Goal: Task Accomplishment & Management: Complete application form

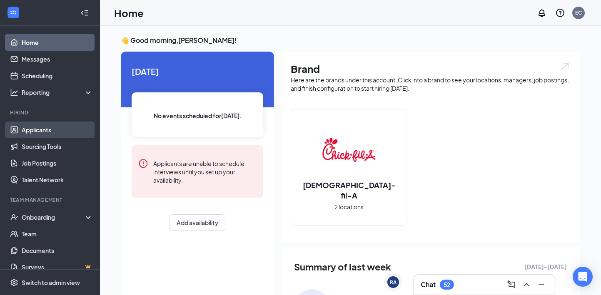
click at [55, 132] on link "Applicants" at bounding box center [57, 130] width 71 height 17
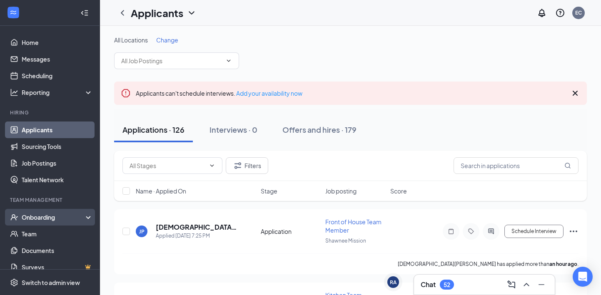
click at [54, 223] on div "Onboarding" at bounding box center [50, 217] width 100 height 17
click at [52, 235] on link "Overview" at bounding box center [57, 234] width 71 height 17
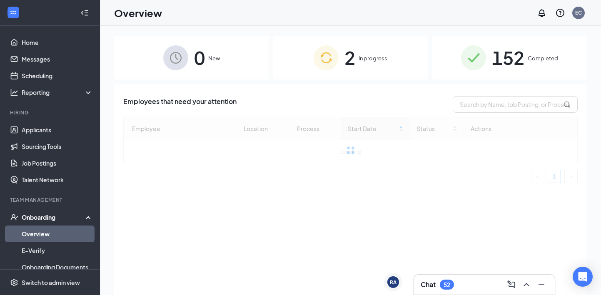
click at [324, 51] on img at bounding box center [326, 57] width 25 height 25
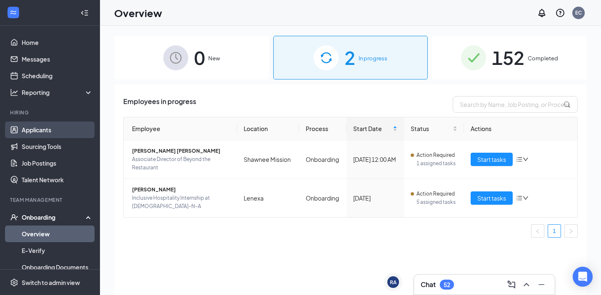
click at [49, 122] on link "Applicants" at bounding box center [57, 130] width 71 height 17
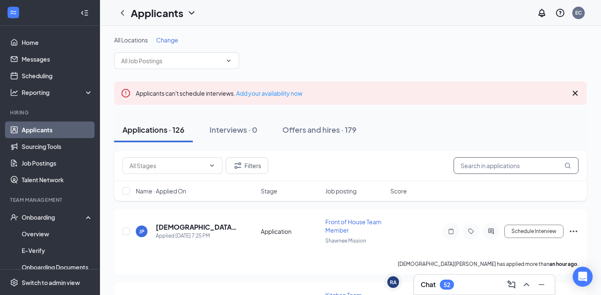
click at [489, 163] on input "text" at bounding box center [516, 165] width 125 height 17
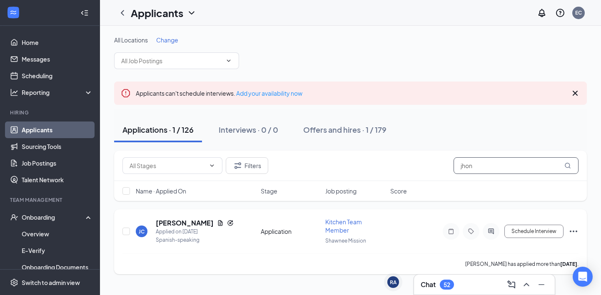
type input "jhon"
click at [125, 235] on div at bounding box center [126, 231] width 8 height 27
click at [126, 234] on input "checkbox" at bounding box center [125, 231] width 7 height 7
checkbox input "true"
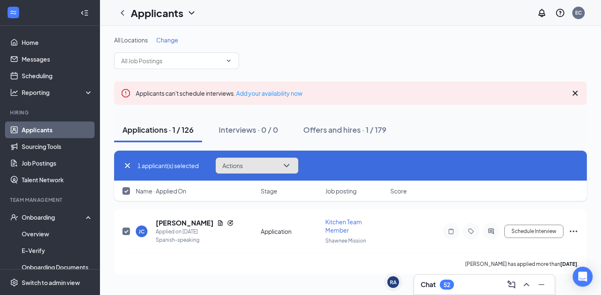
click at [265, 166] on button "Actions" at bounding box center [256, 165] width 83 height 17
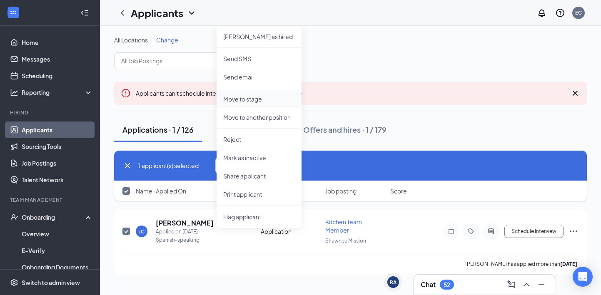
click at [261, 98] on p "Move to stage" at bounding box center [259, 99] width 72 height 8
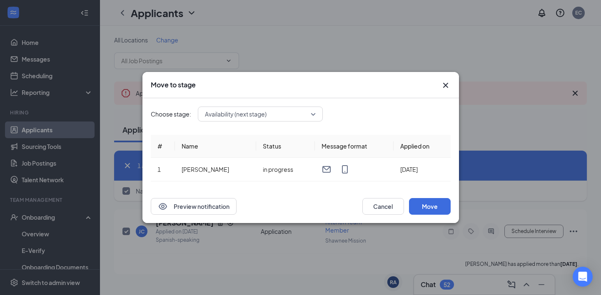
click at [280, 114] on div "Availability (next stage)" at bounding box center [260, 114] width 125 height 15
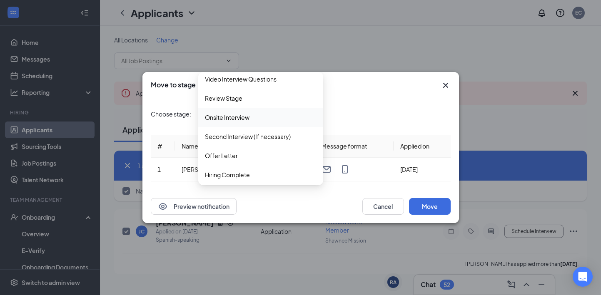
scroll to position [47, 0]
click at [270, 162] on div "Offer Letter" at bounding box center [260, 154] width 125 height 19
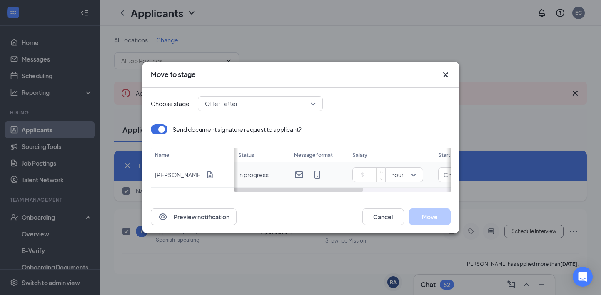
click at [365, 172] on input at bounding box center [370, 175] width 29 height 12
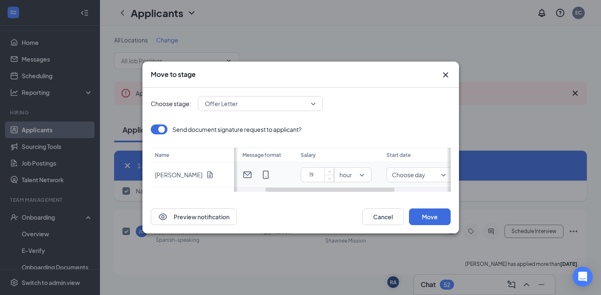
scroll to position [0, 54]
type input "19"
click at [392, 180] on input "search" at bounding box center [414, 175] width 51 height 14
click at [414, 98] on span "Immediately" at bounding box center [408, 100] width 35 height 9
click at [424, 216] on button "Move" at bounding box center [430, 217] width 42 height 17
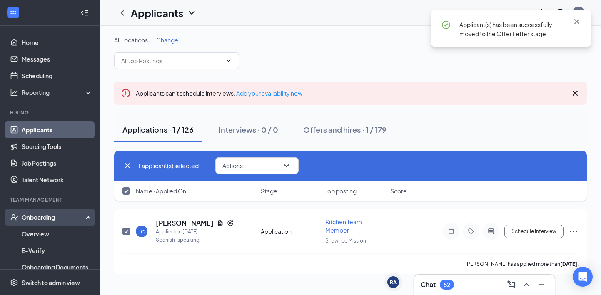
checkbox input "false"
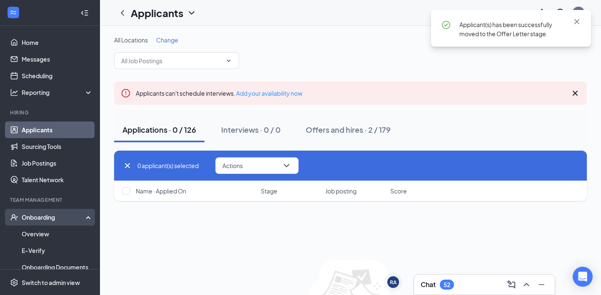
click at [44, 225] on div "Onboarding" at bounding box center [50, 217] width 100 height 17
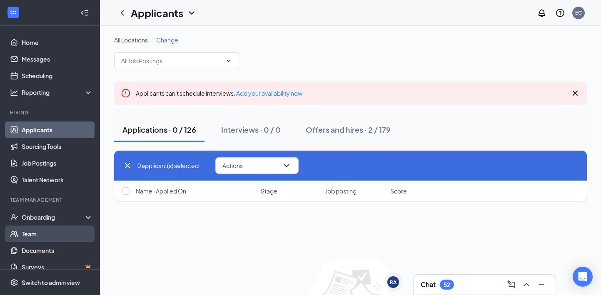
click at [44, 234] on link "Team" at bounding box center [57, 234] width 71 height 17
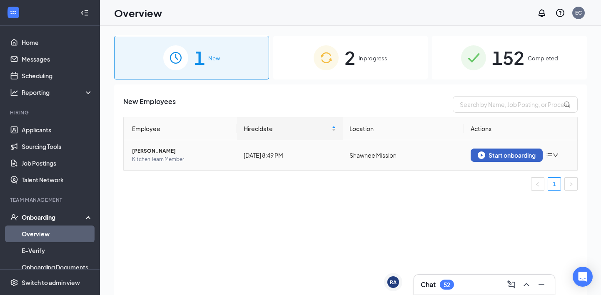
click at [493, 153] on div "Start onboarding" at bounding box center [507, 155] width 58 height 7
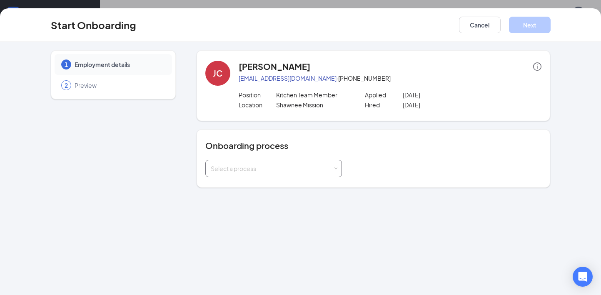
click at [276, 166] on div "Select a process" at bounding box center [272, 169] width 122 height 8
click at [273, 188] on li "Onboarding" at bounding box center [273, 186] width 137 height 15
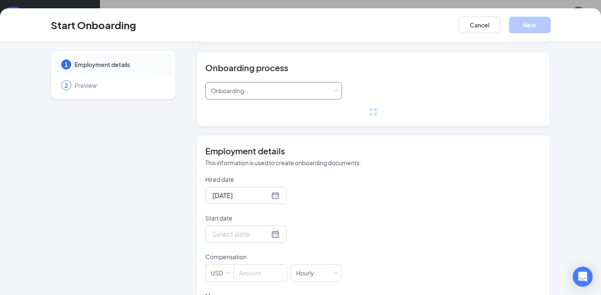
scroll to position [80, 0]
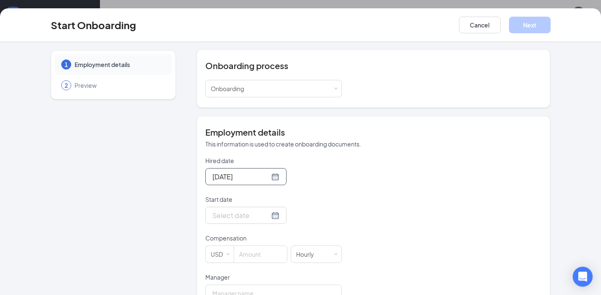
click at [247, 184] on div "Aug 26, 2025" at bounding box center [245, 176] width 81 height 17
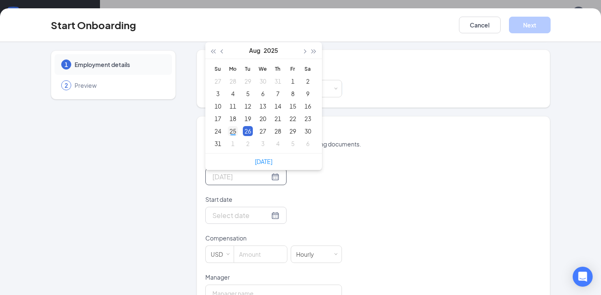
type input "[DATE]"
click at [232, 129] on div "25" at bounding box center [233, 131] width 10 height 10
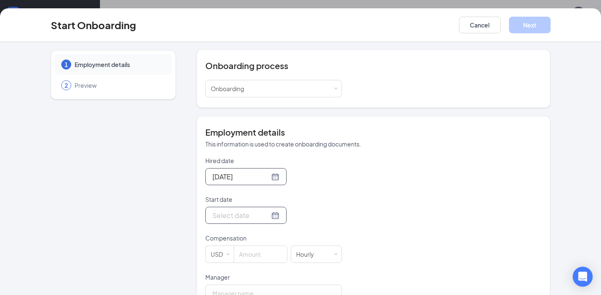
click at [247, 221] on input "Start date" at bounding box center [240, 215] width 57 height 10
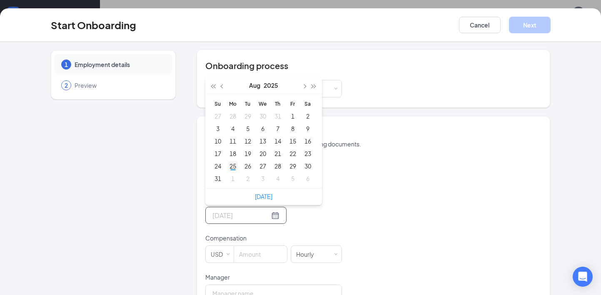
type input "[DATE]"
click at [235, 168] on div "25" at bounding box center [233, 166] width 10 height 10
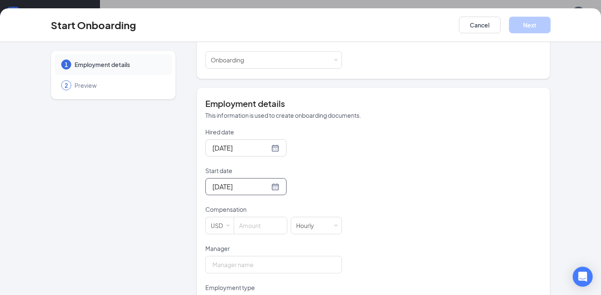
scroll to position [117, 0]
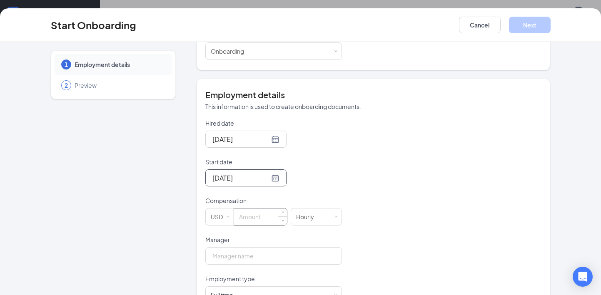
click at [259, 217] on input at bounding box center [260, 217] width 53 height 17
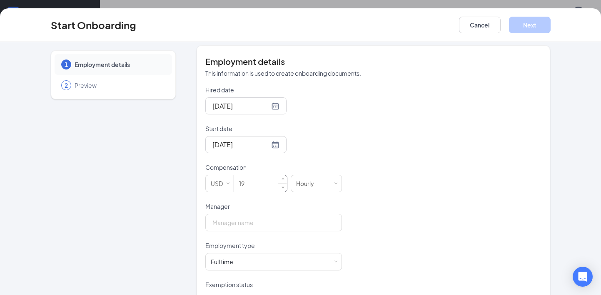
scroll to position [155, 0]
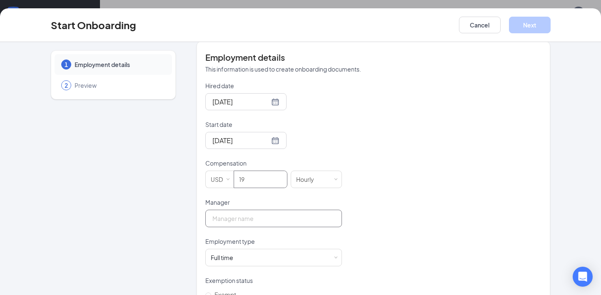
type input "19"
click at [274, 220] on input "Manager" at bounding box center [273, 218] width 137 height 17
type input "[PERSON_NAME]"
click at [288, 252] on div "Full time Works 30+ hours per week and is reasonably expected to work" at bounding box center [274, 258] width 126 height 17
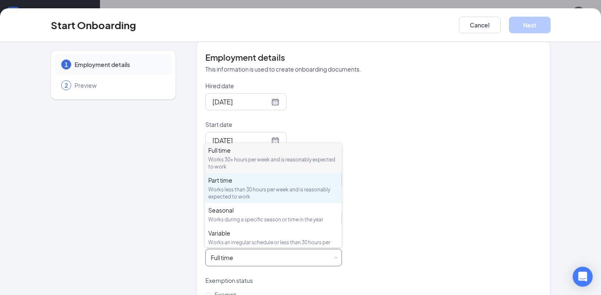
click at [240, 190] on div "Works less than 30 hours per week and is reasonably expected to work" at bounding box center [273, 193] width 130 height 14
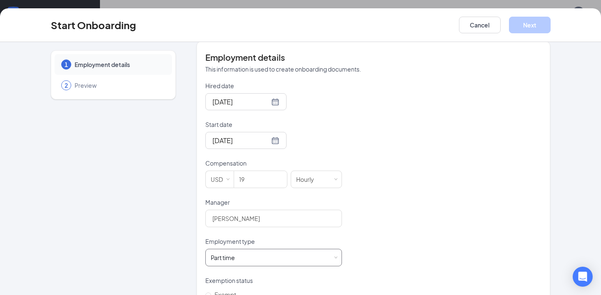
scroll to position [232, 0]
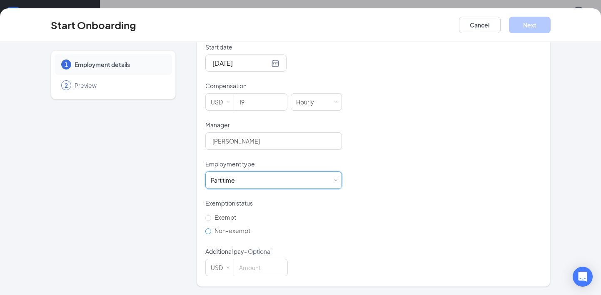
click at [228, 229] on span "Non-exempt" at bounding box center [232, 230] width 42 height 7
click at [211, 229] on input "Non-exempt" at bounding box center [208, 232] width 6 height 6
radio input "true"
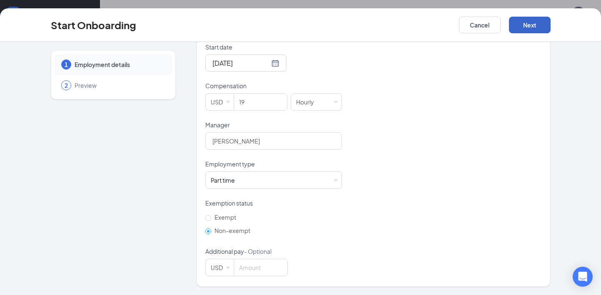
click at [545, 26] on button "Next" at bounding box center [530, 25] width 42 height 17
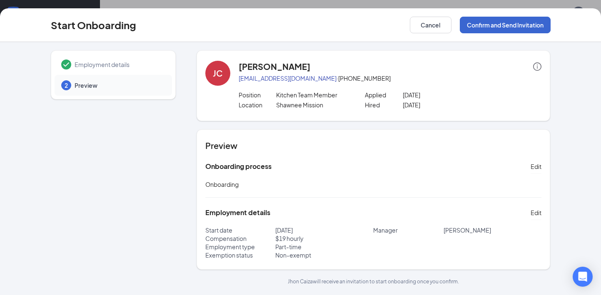
scroll to position [0, 0]
click at [523, 24] on button "Confirm and Send Invitation" at bounding box center [505, 25] width 91 height 17
